Goal: Information Seeking & Learning: Learn about a topic

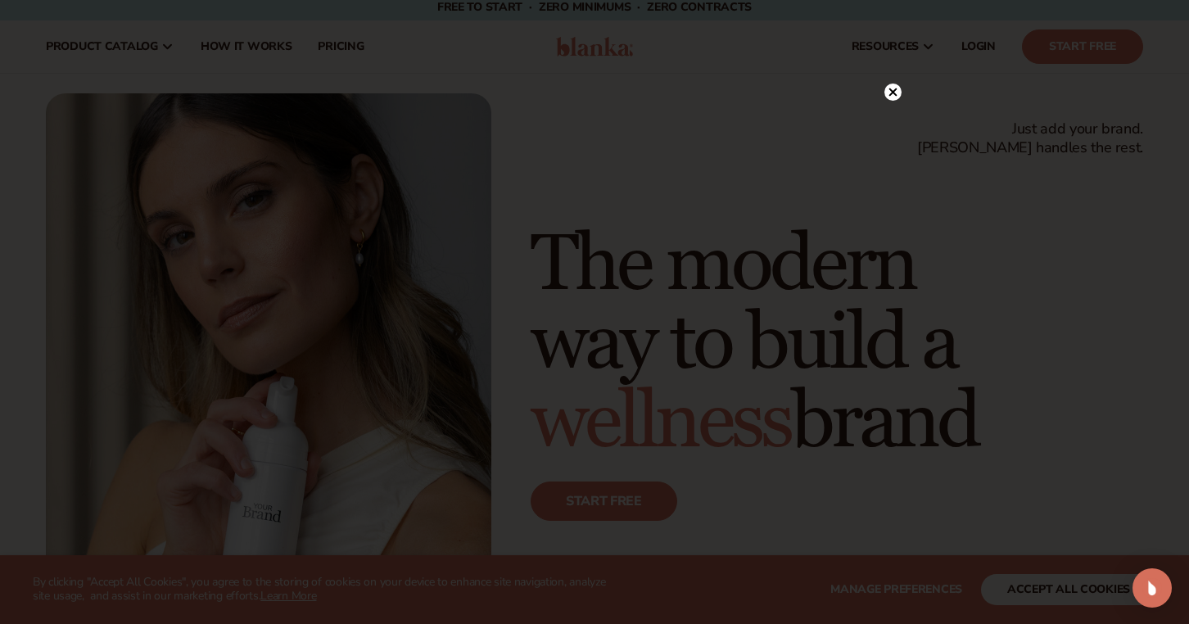
scroll to position [10, 0]
click at [885, 129] on circle at bounding box center [892, 125] width 17 height 17
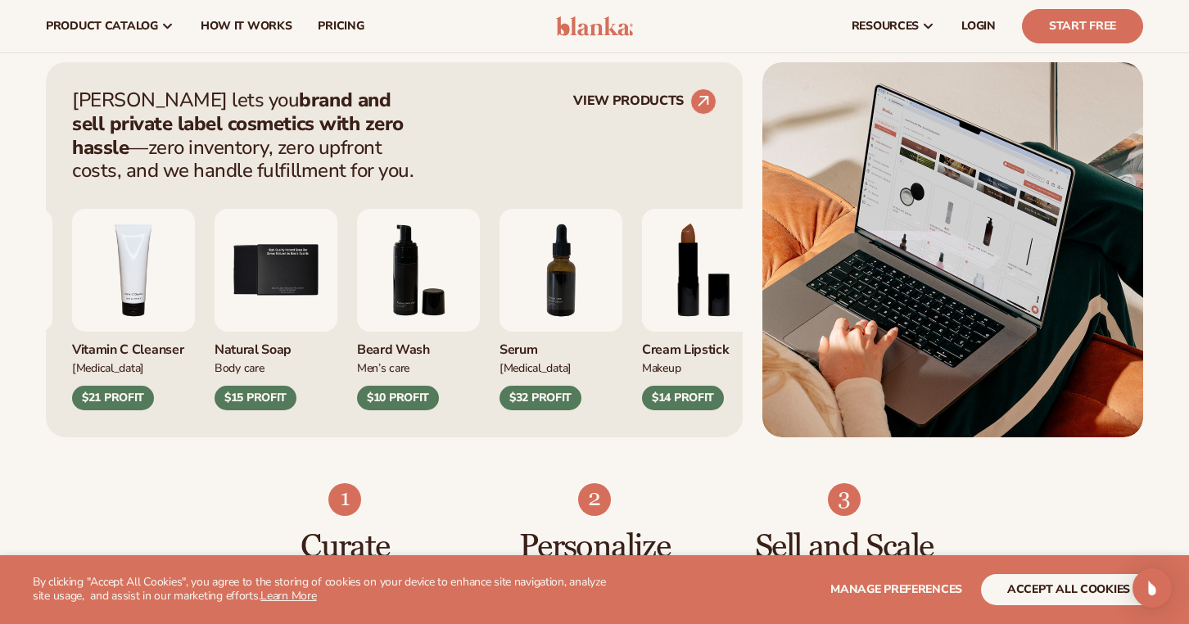
scroll to position [613, 0]
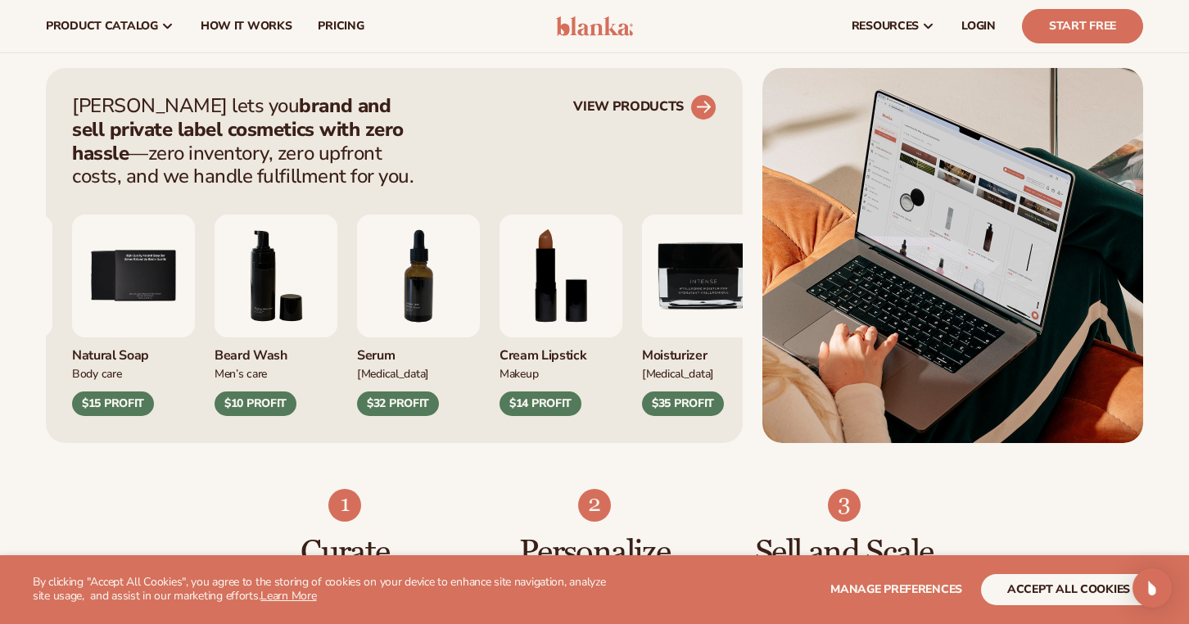
click at [645, 105] on link "VIEW PRODUCTS" at bounding box center [644, 107] width 143 height 26
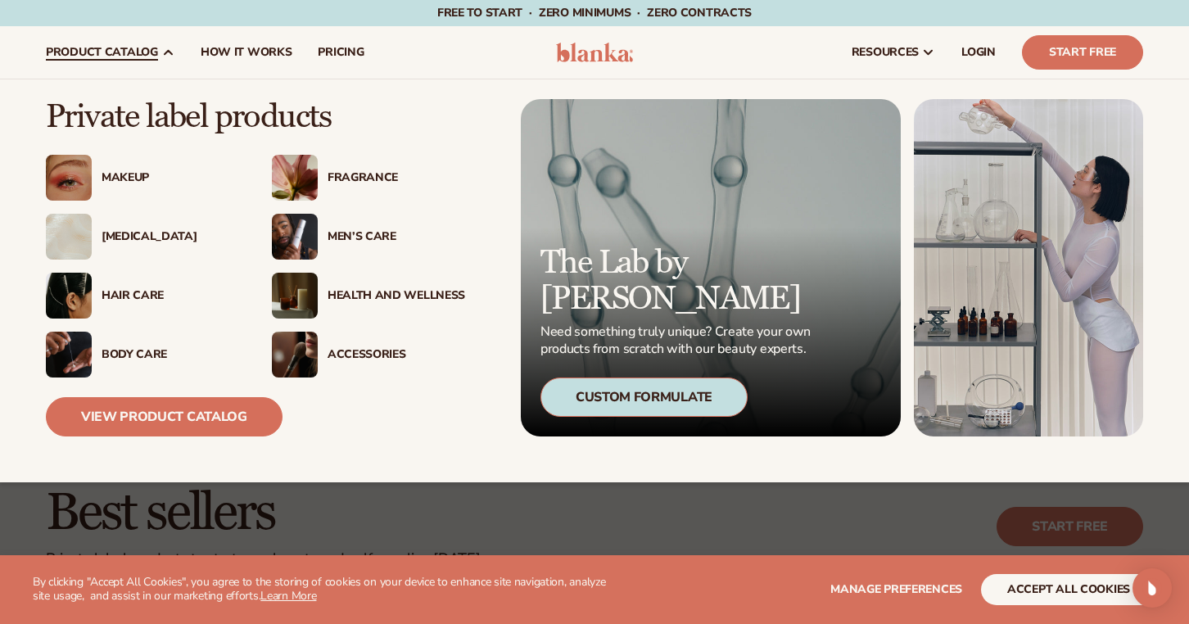
click at [125, 179] on div "Makeup" at bounding box center [171, 178] width 138 height 14
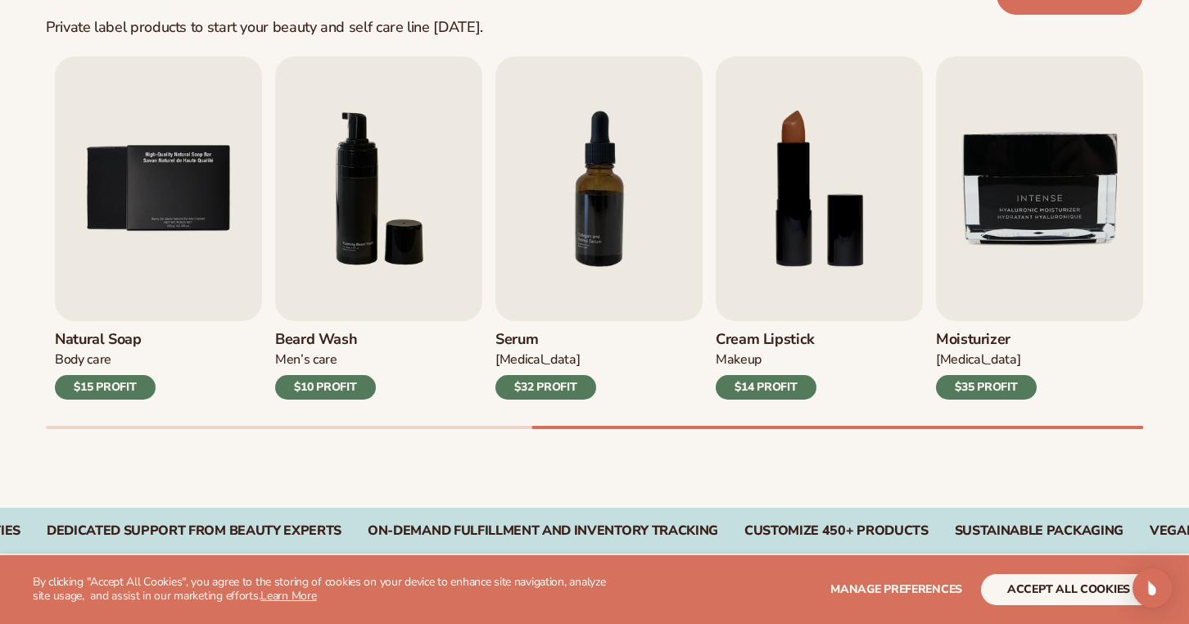
scroll to position [542, 0]
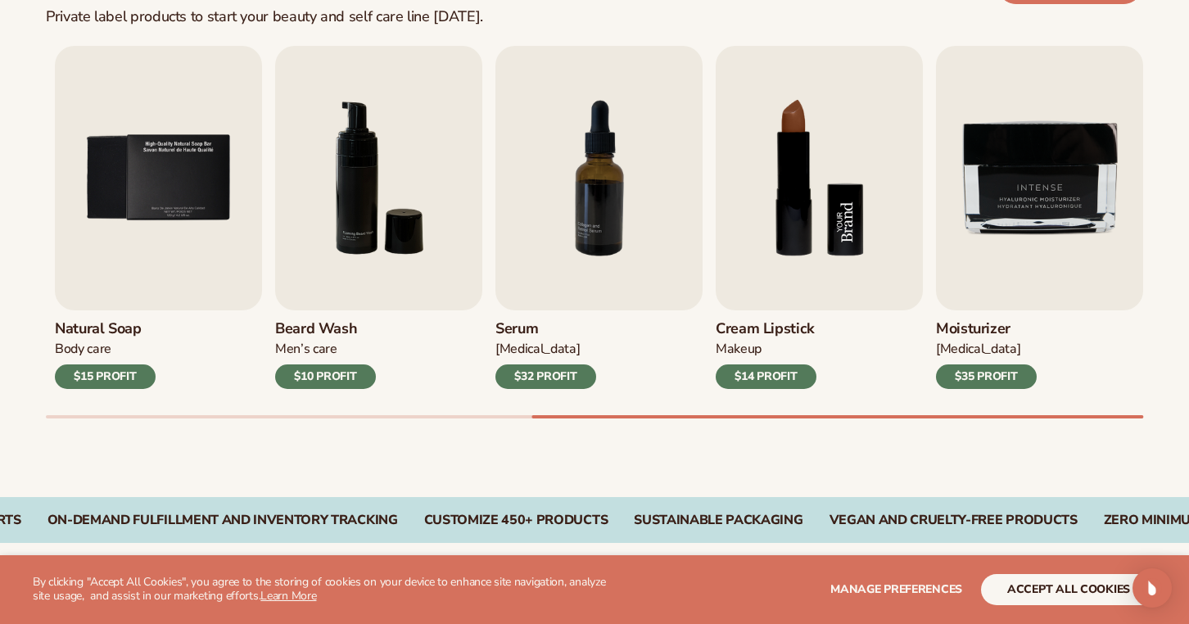
click at [802, 234] on img "8 / 9" at bounding box center [819, 178] width 207 height 264
click at [838, 212] on img "8 / 9" at bounding box center [819, 178] width 207 height 264
click at [760, 334] on h3 "Cream Lipstick" at bounding box center [766, 329] width 101 height 18
click at [780, 316] on div "Cream Lipstick Makeup $14 PROFIT" at bounding box center [819, 349] width 207 height 79
click at [765, 383] on div "$14 PROFIT" at bounding box center [766, 376] width 101 height 25
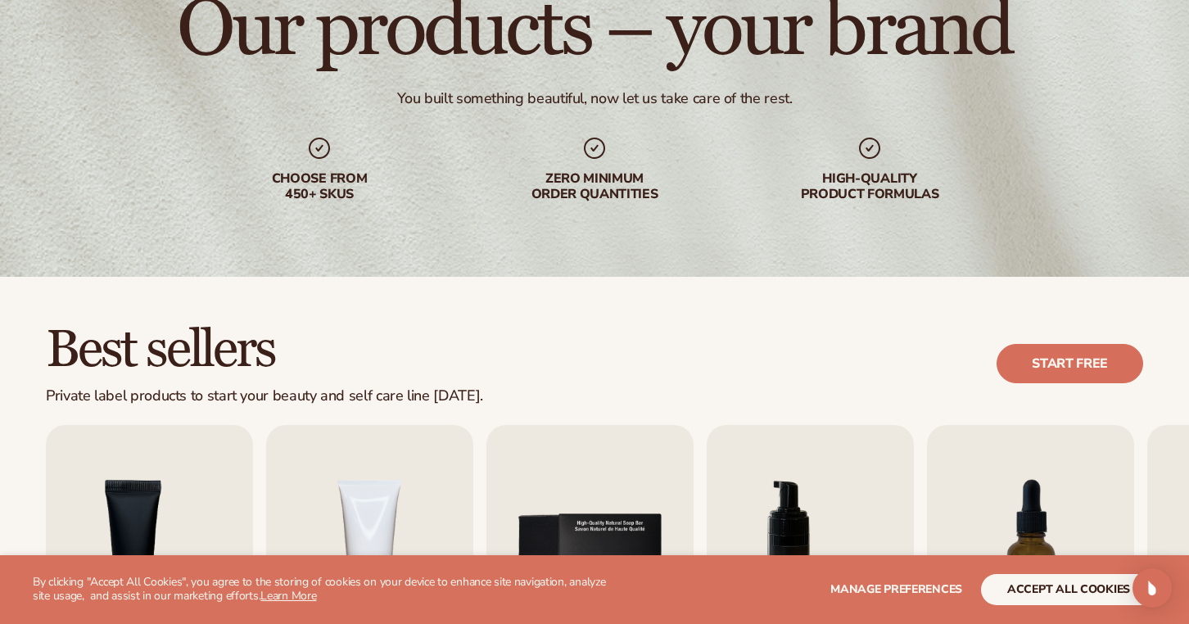
scroll to position [182, 0]
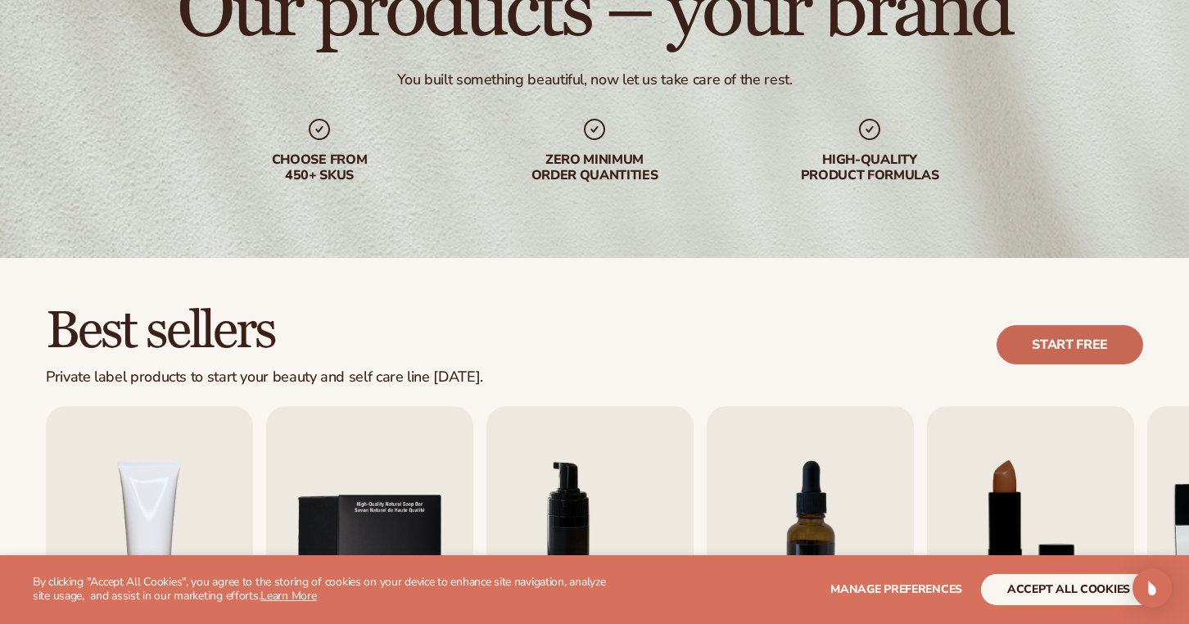
click at [1047, 348] on link "Start free" at bounding box center [1070, 344] width 147 height 39
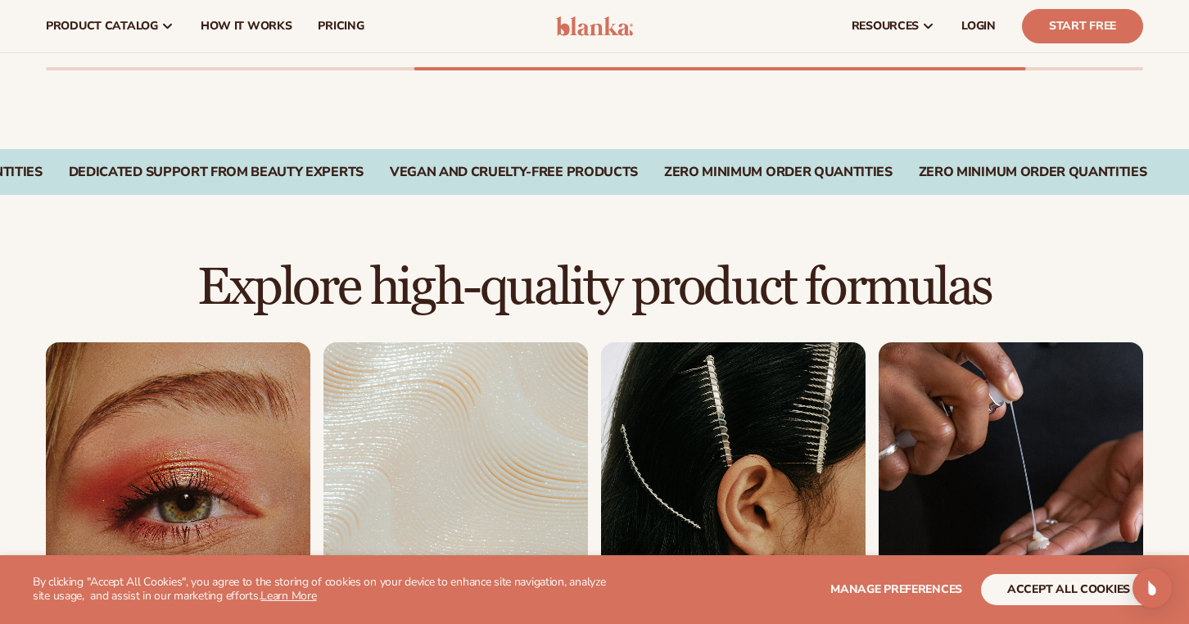
scroll to position [888, 0]
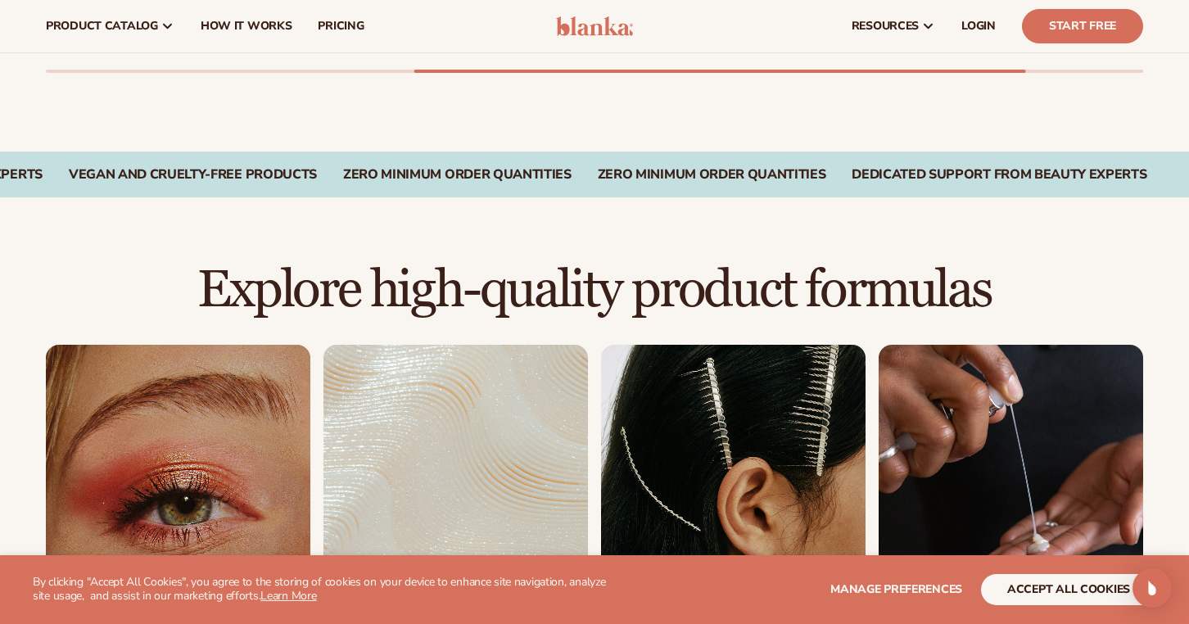
click at [171, 481] on link "1 / 8" at bounding box center [178, 495] width 264 height 300
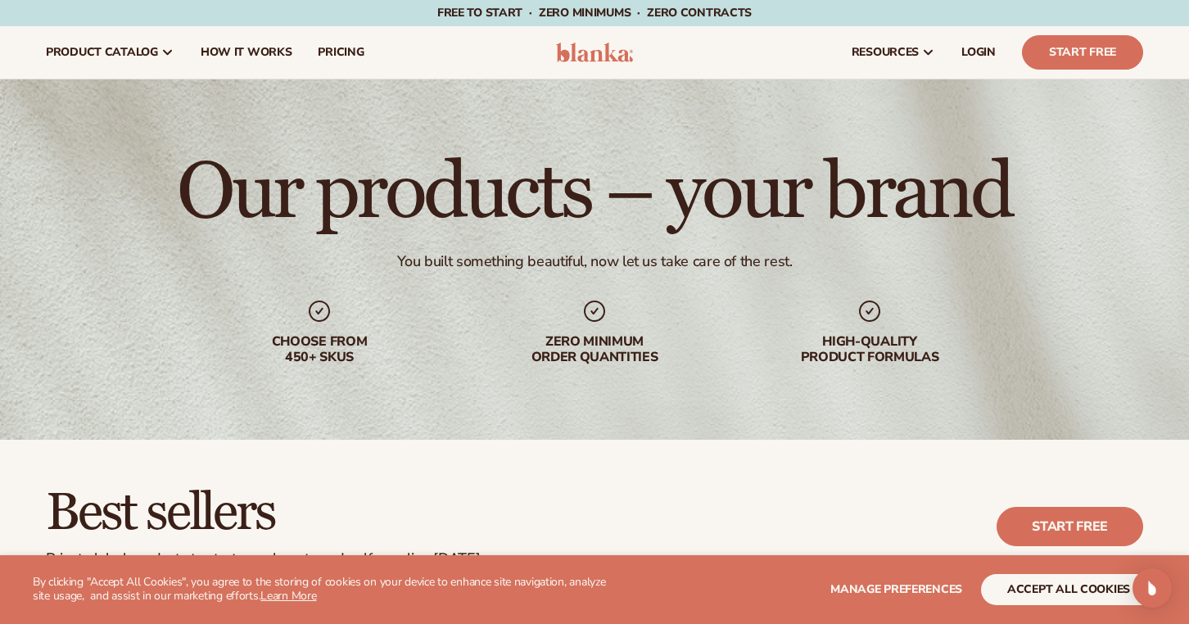
scroll to position [0, 0]
click at [332, 57] on span "pricing" at bounding box center [341, 52] width 46 height 13
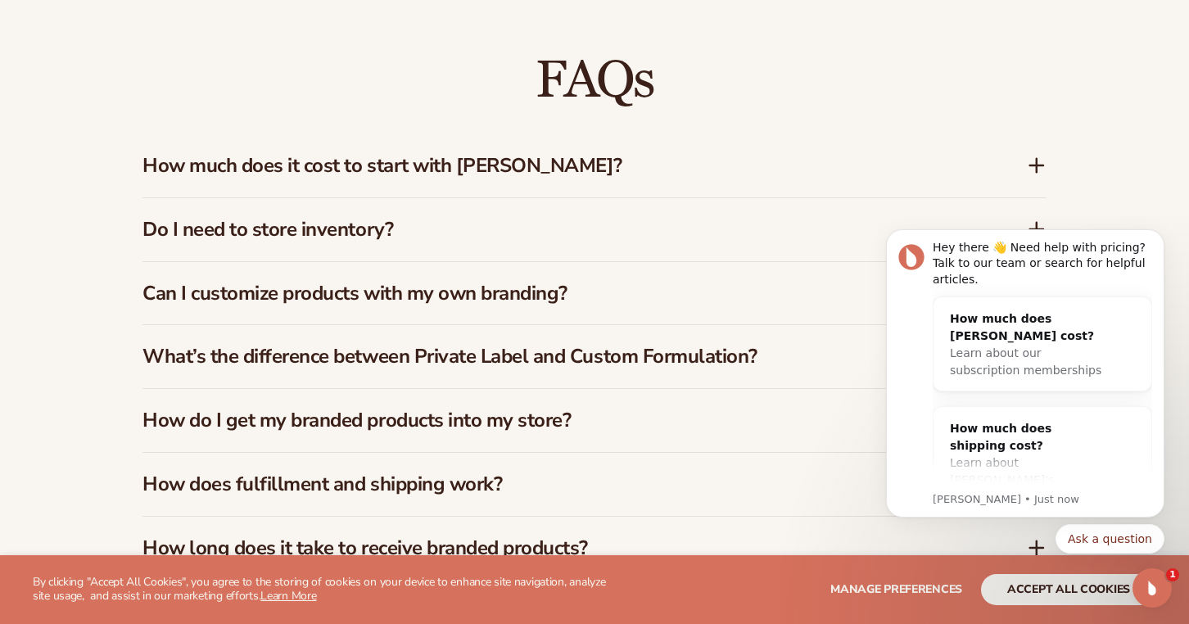
scroll to position [2324, 0]
click at [698, 164] on h3 "How much does it cost to start with Blanka?" at bounding box center [559, 165] width 835 height 24
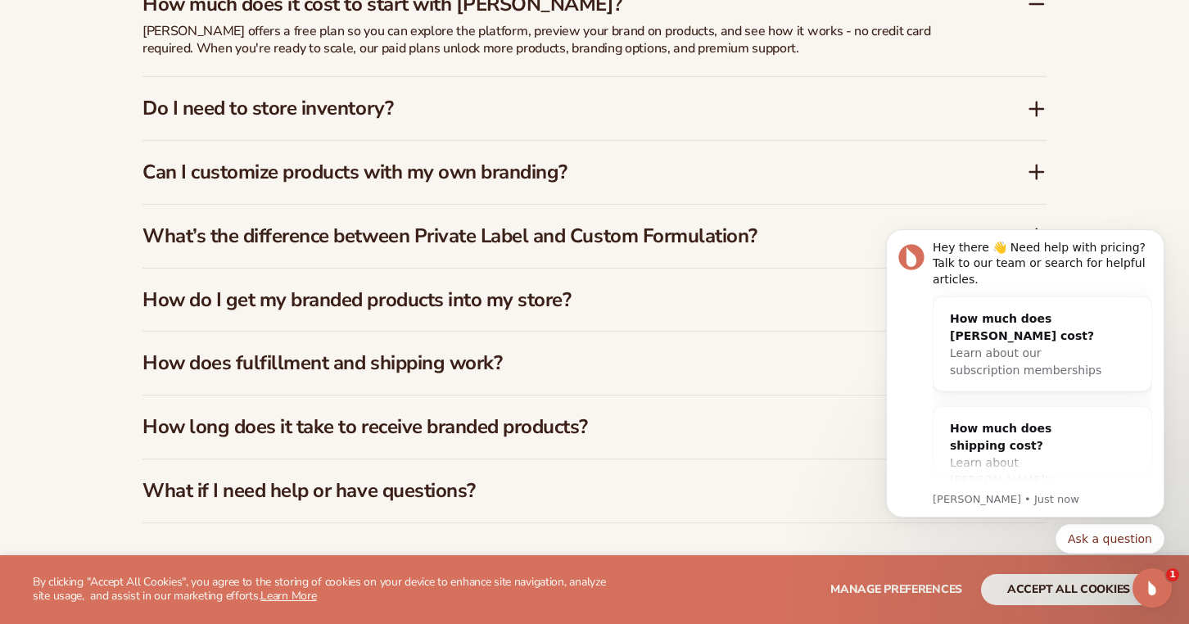
scroll to position [2489, 0]
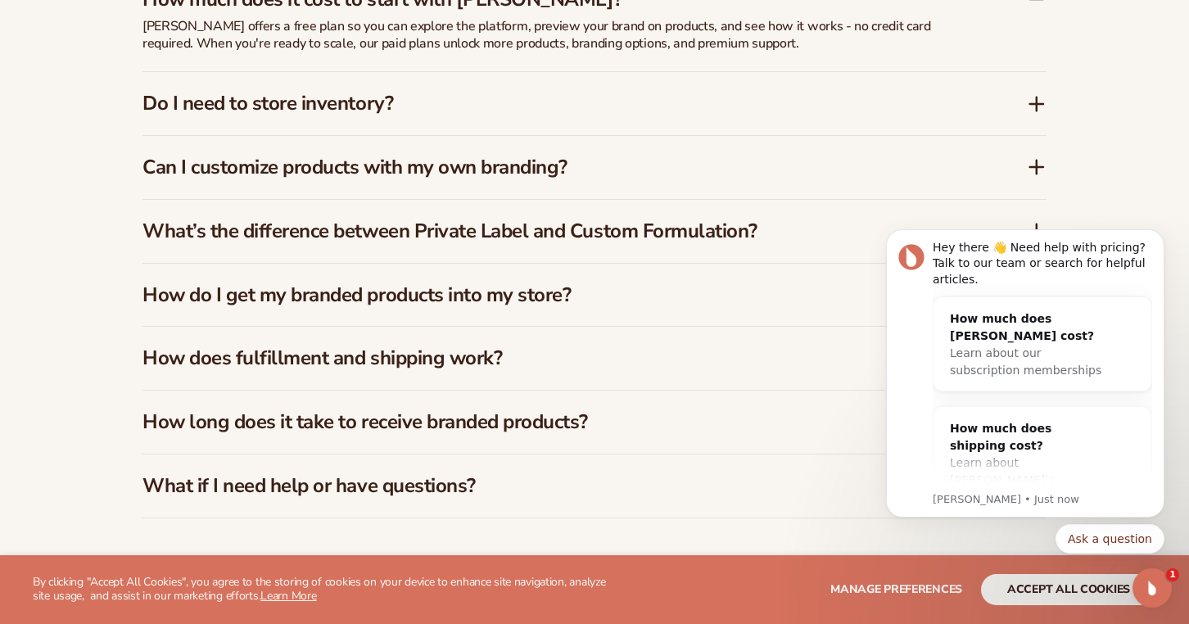
click at [673, 104] on h3 "Do I need to store inventory?" at bounding box center [559, 104] width 835 height 24
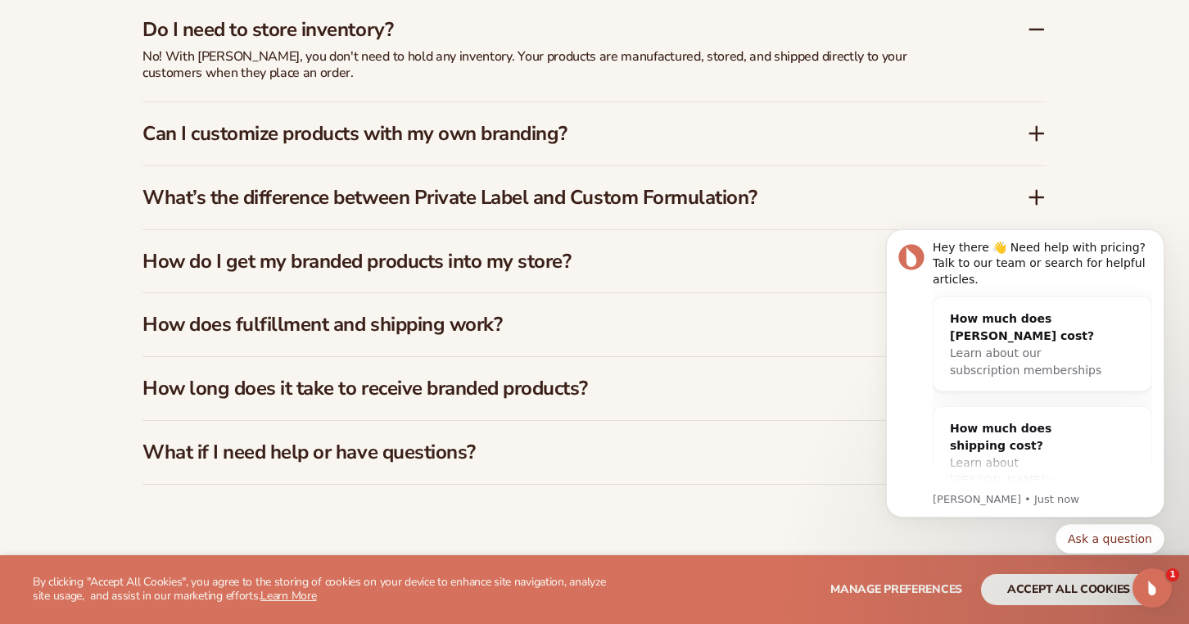
scroll to position [2528, 0]
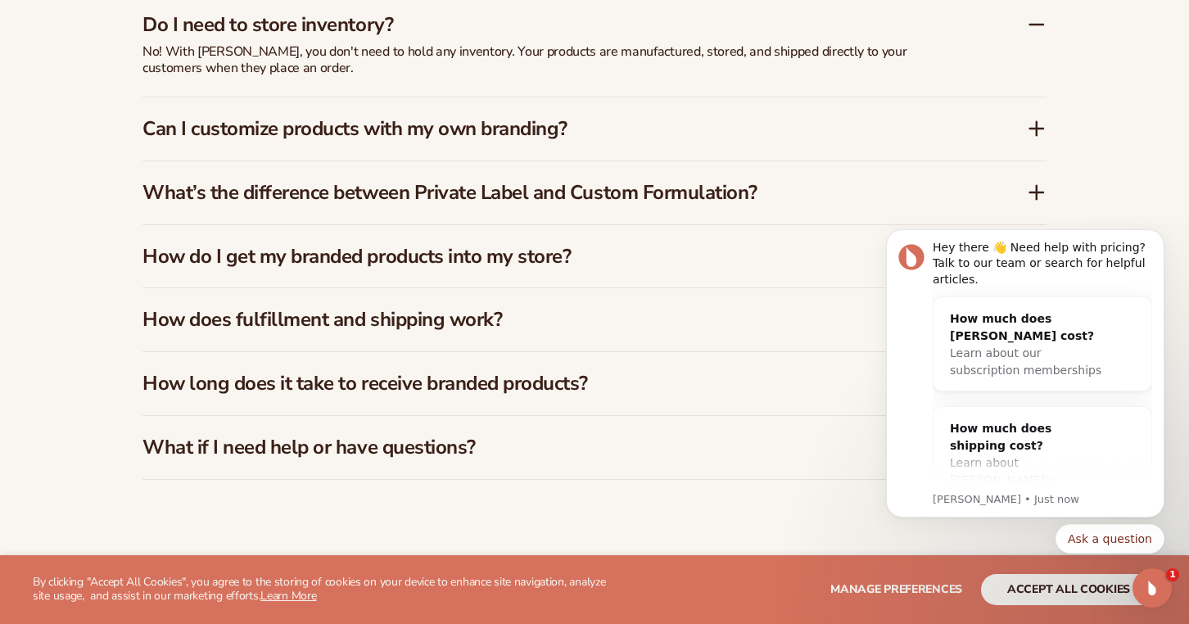
click at [647, 137] on div "Can I customize products with my own branding?" at bounding box center [594, 128] width 904 height 63
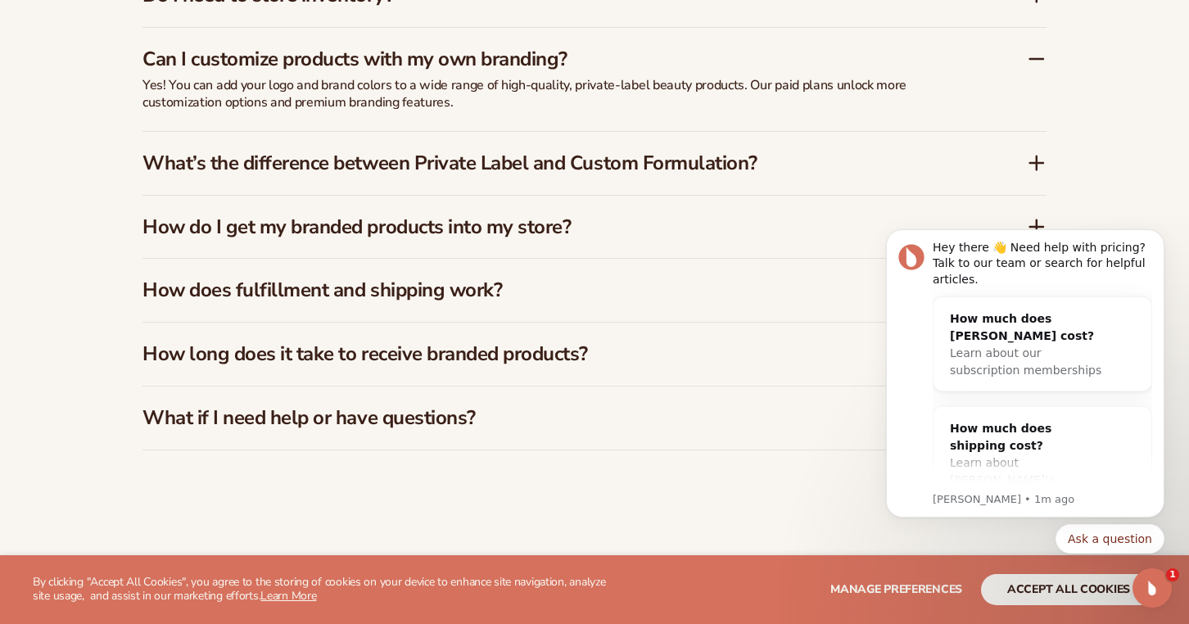
scroll to position [2566, 0]
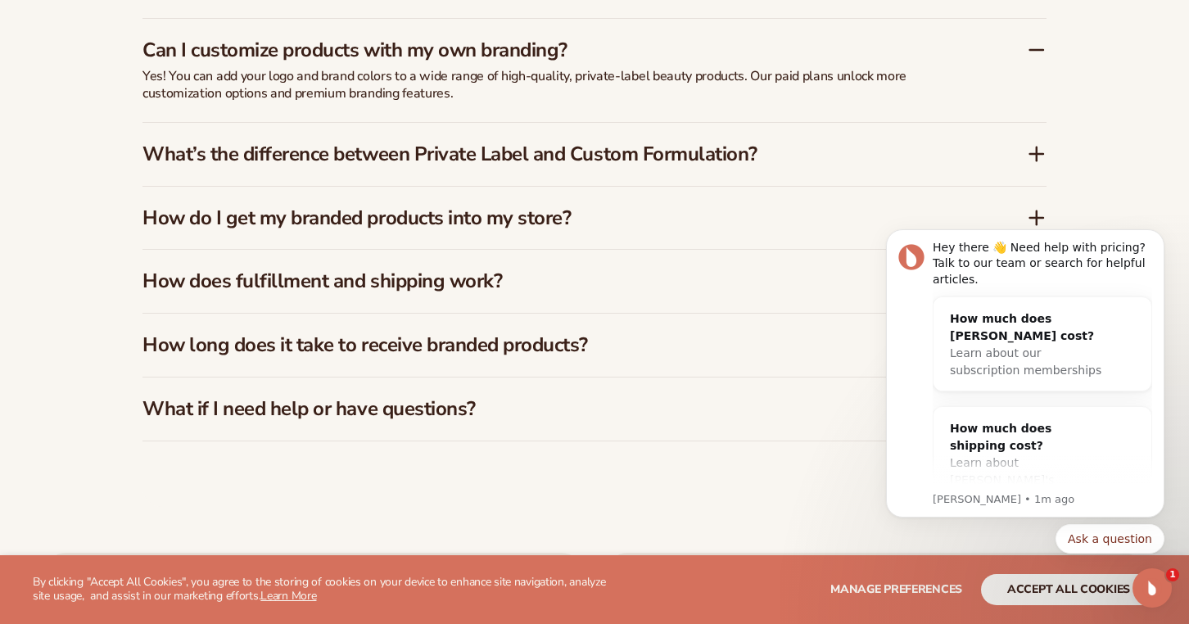
click at [641, 148] on h3 "What’s the difference between Private Label and Custom Formulation?" at bounding box center [559, 154] width 835 height 24
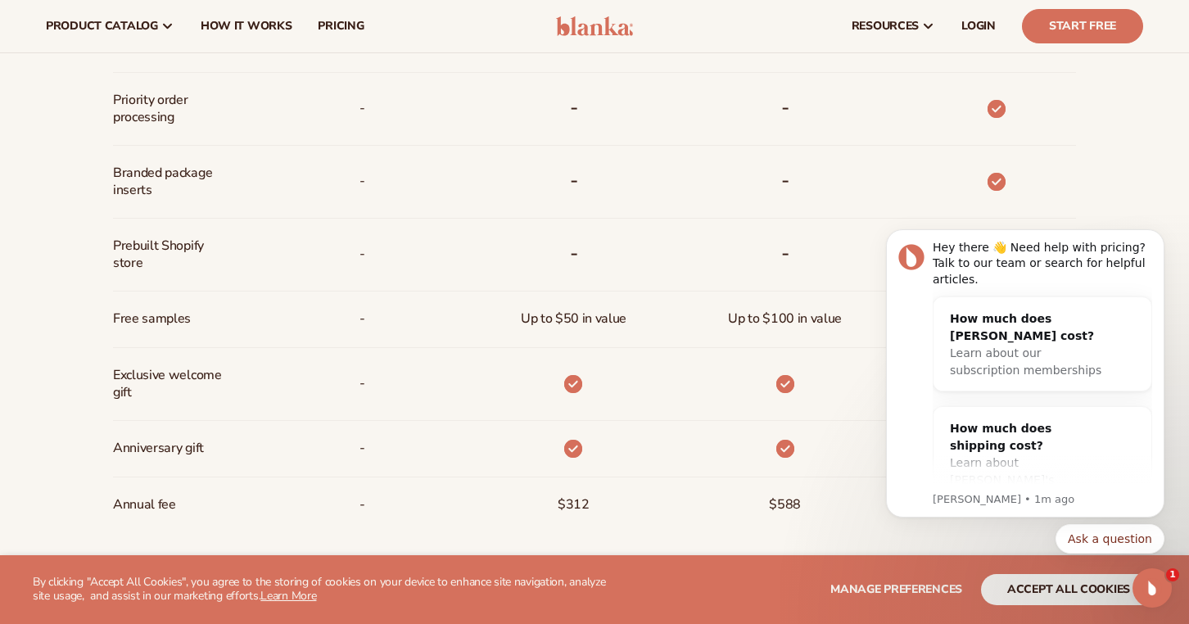
scroll to position [1000, 0]
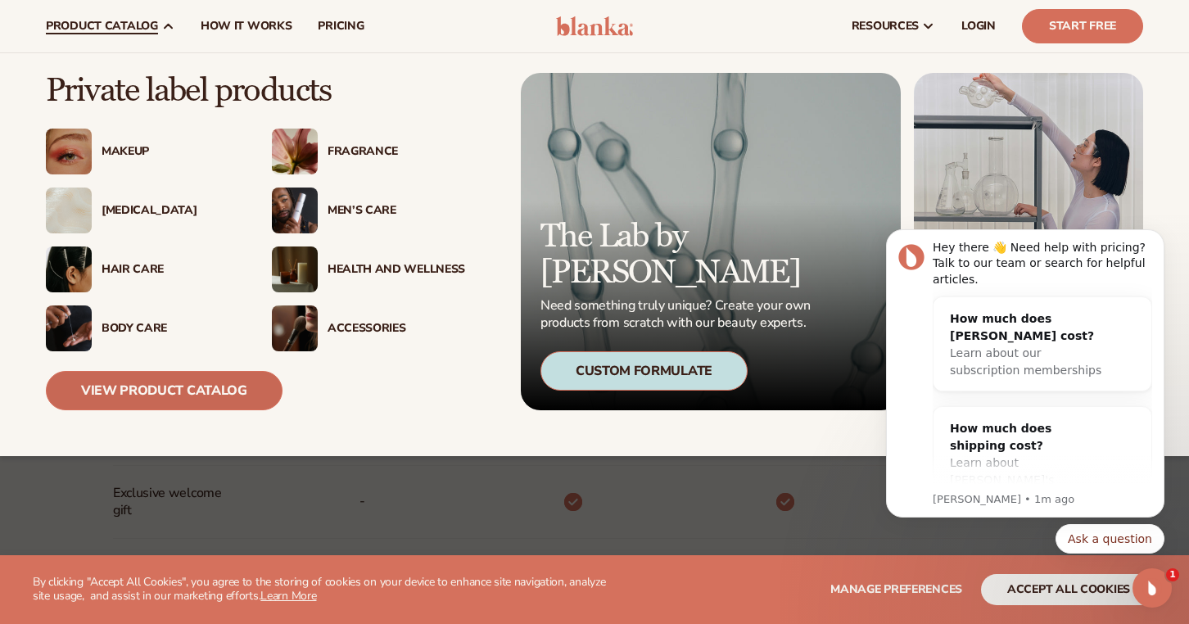
click at [177, 387] on link "View Product Catalog" at bounding box center [164, 390] width 237 height 39
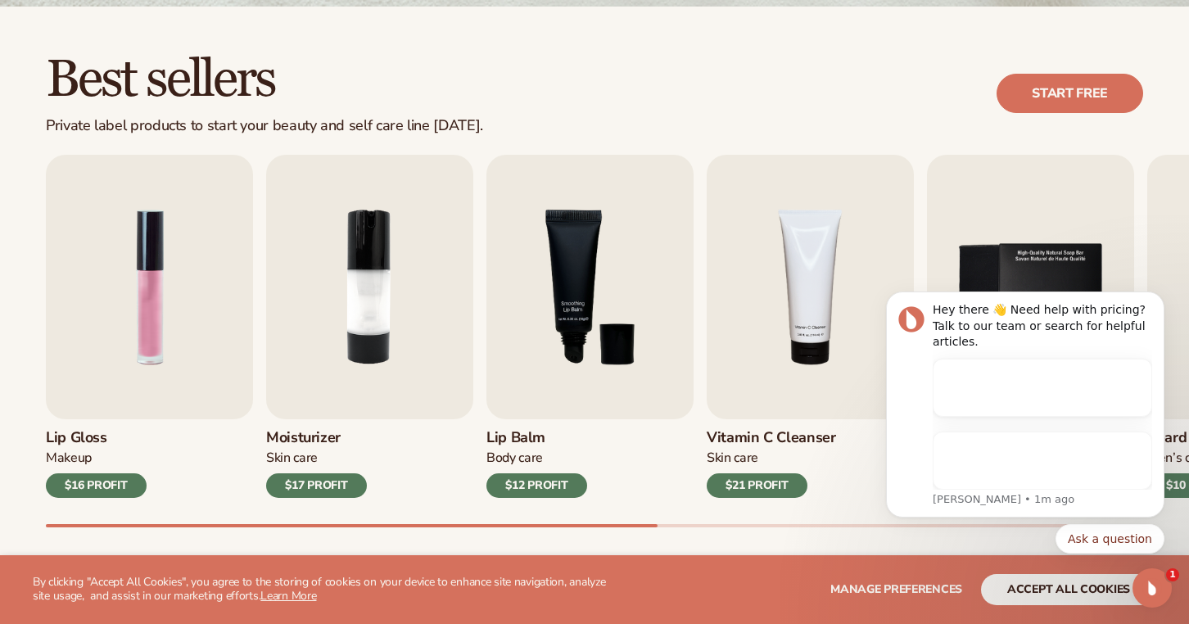
scroll to position [435, 0]
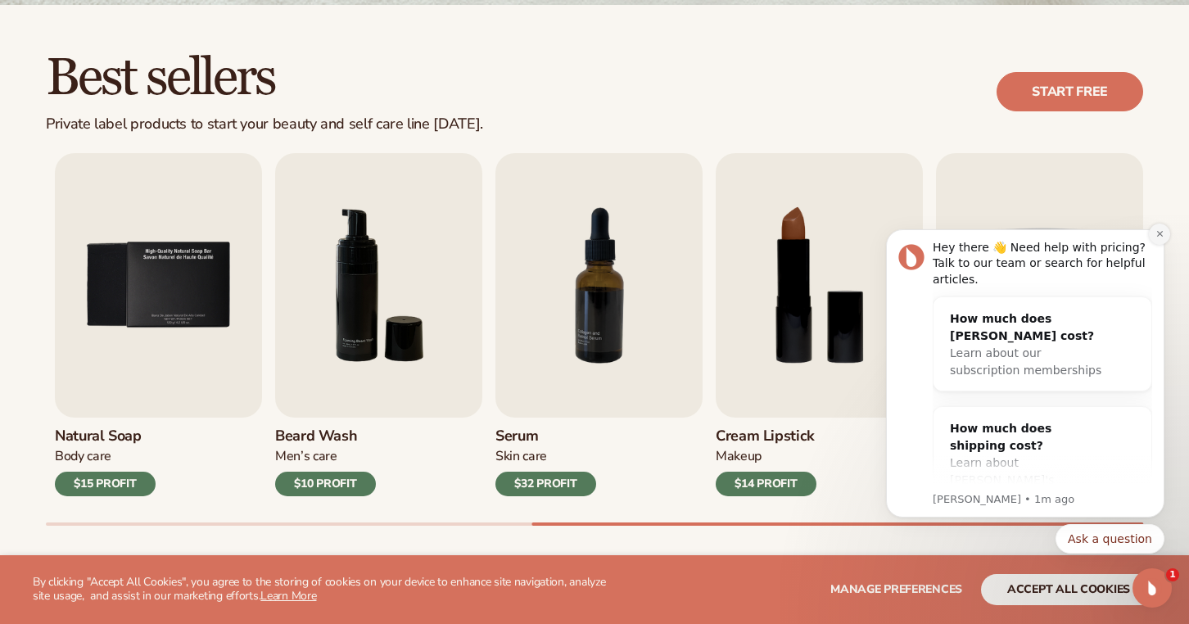
click at [1157, 237] on icon "Dismiss notification" at bounding box center [1159, 234] width 6 height 6
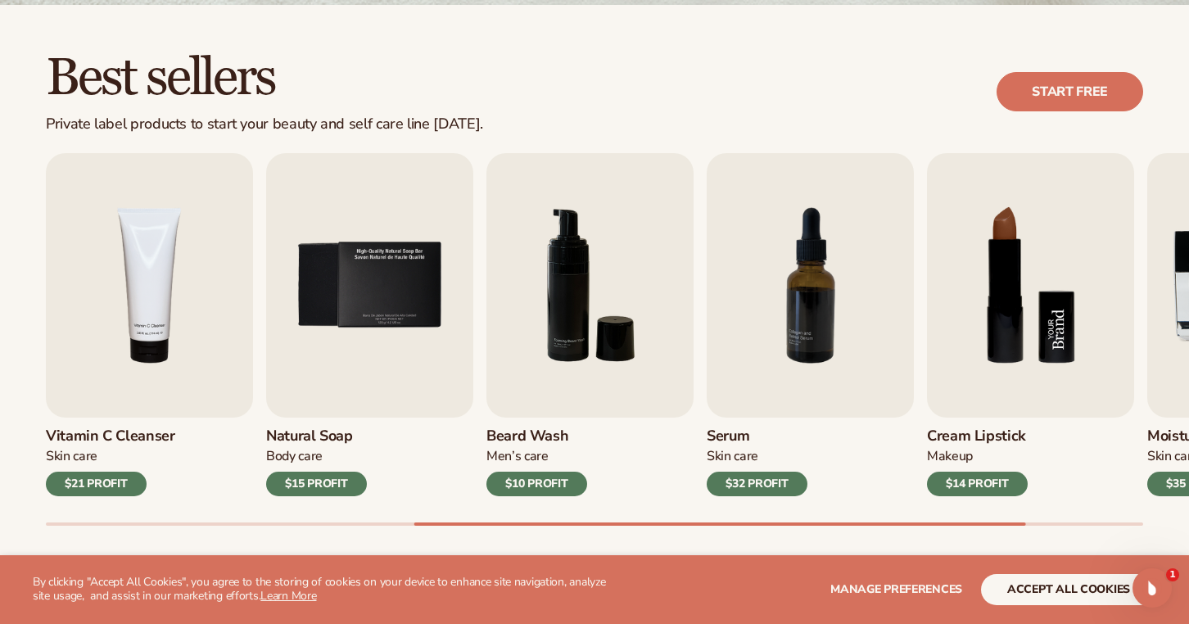
click at [1011, 338] on img "8 / 9" at bounding box center [1030, 285] width 207 height 264
click at [977, 477] on div "$14 PROFIT" at bounding box center [977, 484] width 101 height 25
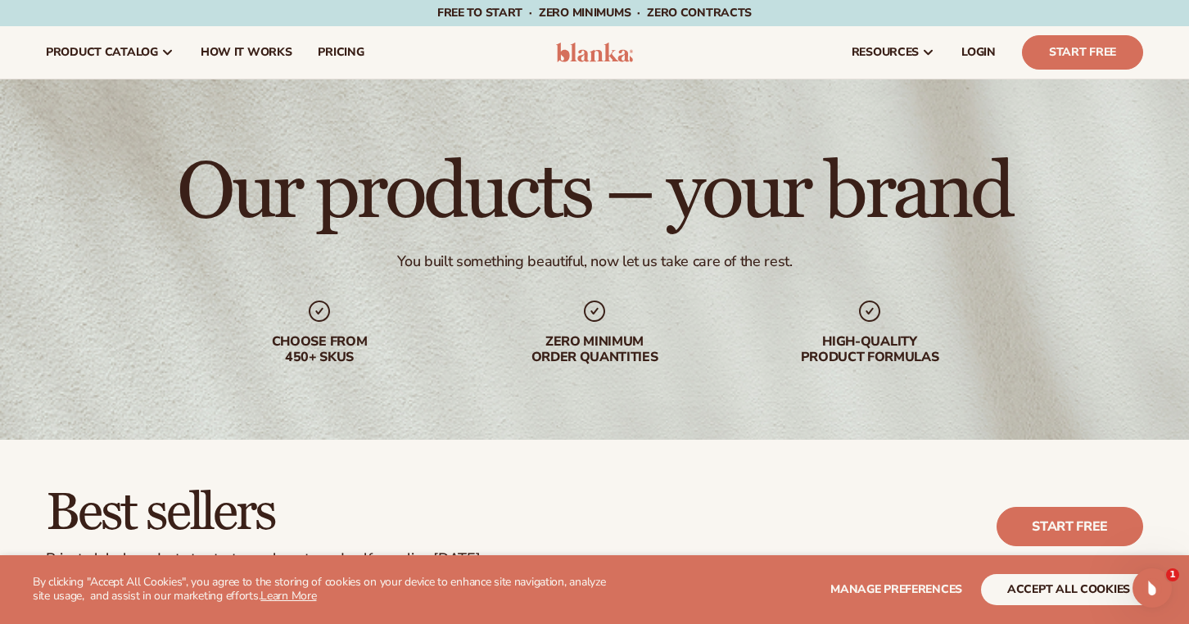
scroll to position [0, 0]
click at [331, 61] on link "pricing" at bounding box center [341, 52] width 72 height 52
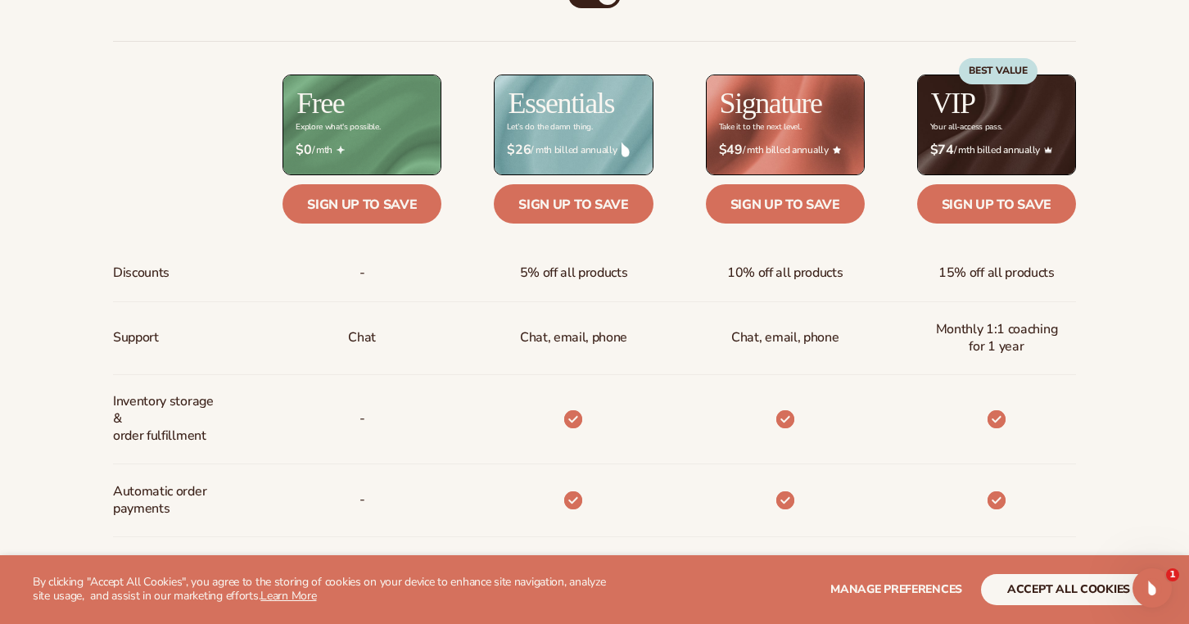
scroll to position [655, 0]
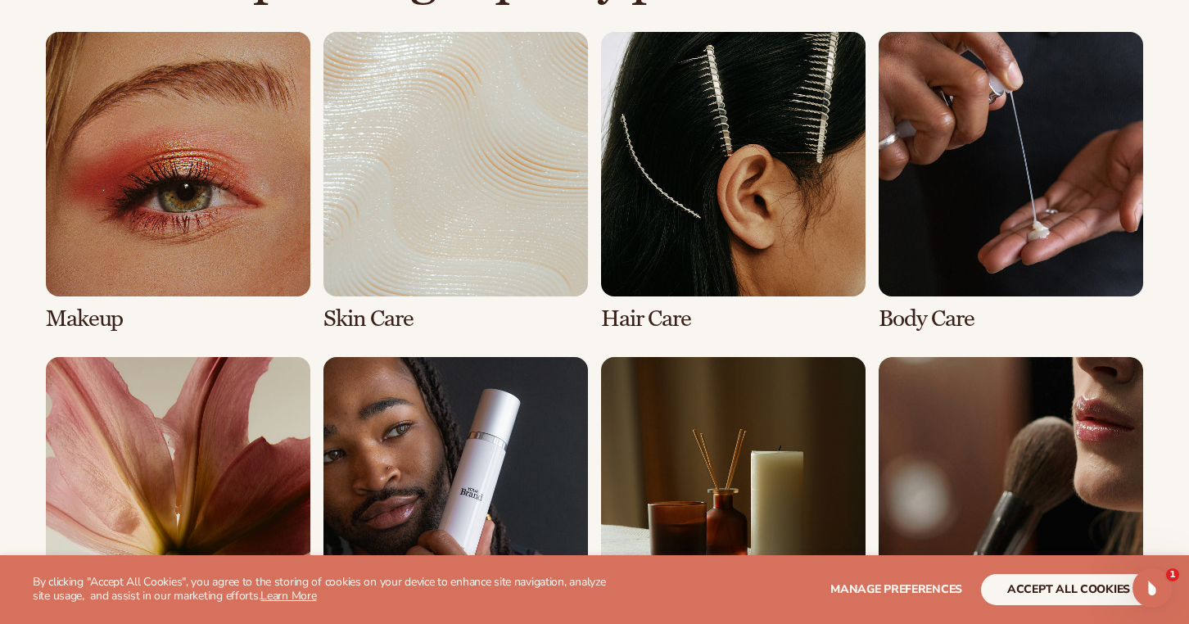
scroll to position [1221, 0]
